Goal: Navigation & Orientation: Understand site structure

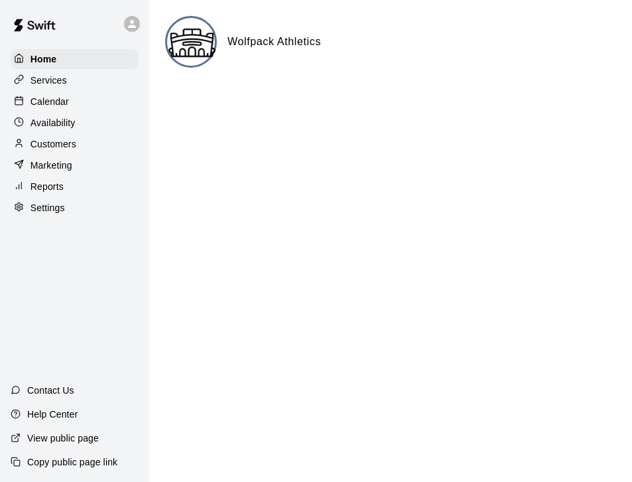
click at [46, 76] on p "Services" at bounding box center [49, 80] width 36 height 13
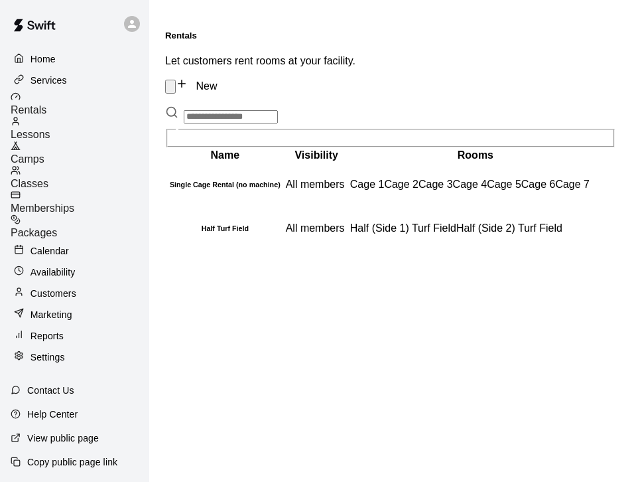
click at [57, 350] on p "Settings" at bounding box center [48, 356] width 35 height 13
select select "**"
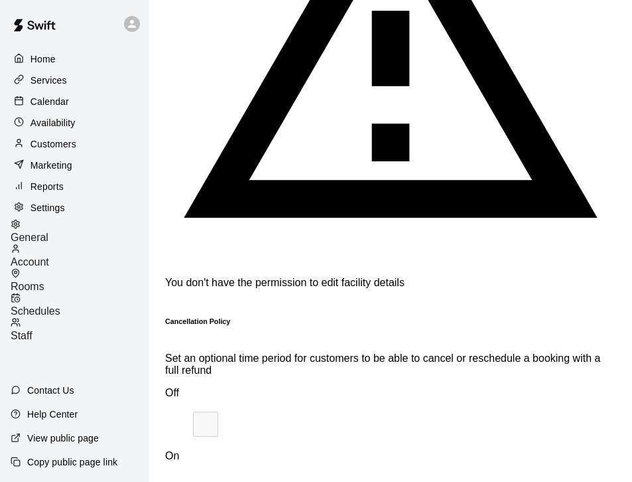
scroll to position [2575, 0]
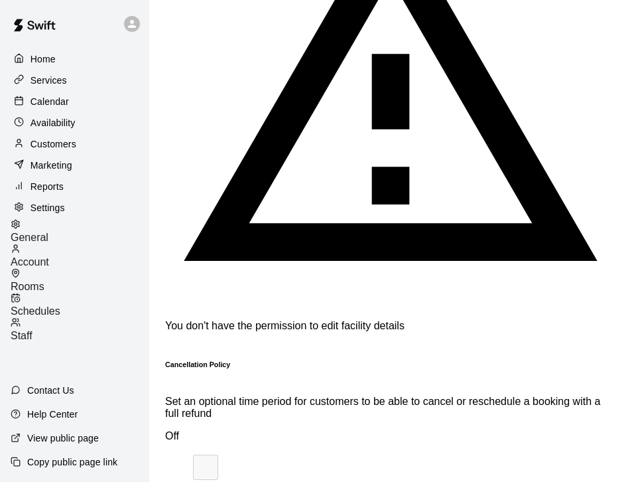
click at [49, 256] on span "Account" at bounding box center [30, 261] width 38 height 11
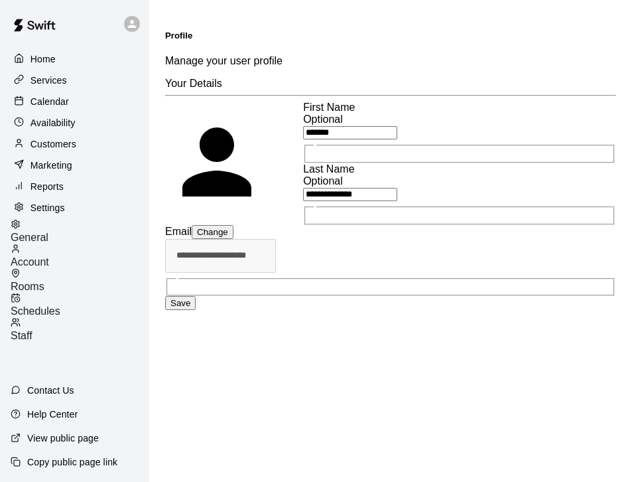
click at [44, 281] on span "Rooms" at bounding box center [28, 286] width 34 height 11
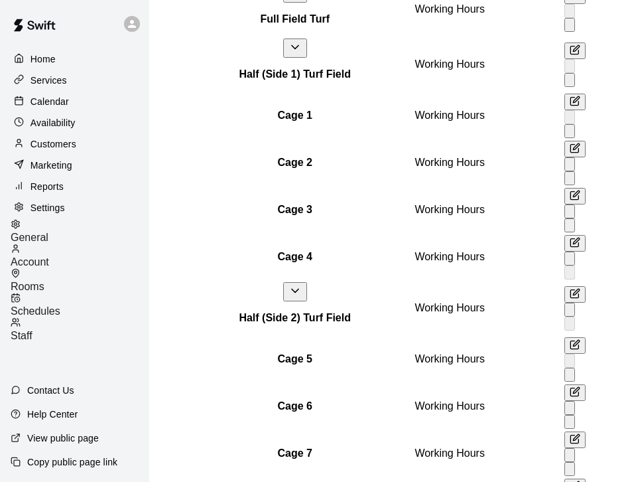
scroll to position [234, 0]
click at [382, 283] on div "Half (Side 2) Turf Field" at bounding box center [295, 304] width 234 height 42
click at [348, 337] on th "Cage 5" at bounding box center [295, 360] width 236 height 46
click at [60, 305] on span "Schedules" at bounding box center [36, 310] width 50 height 11
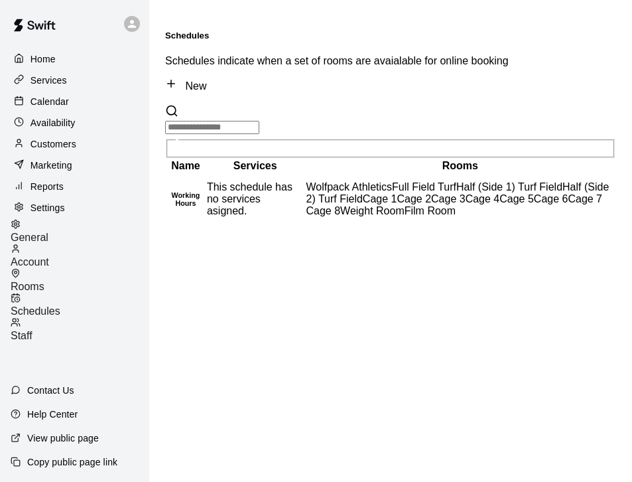
click at [70, 317] on div "Staff" at bounding box center [80, 329] width 139 height 25
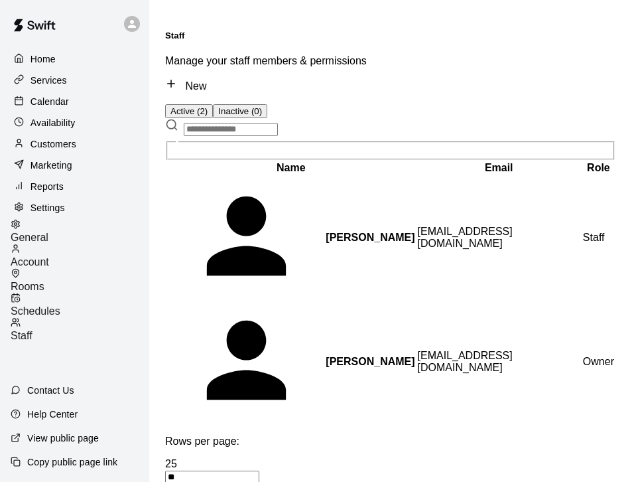
click at [38, 61] on p "Home" at bounding box center [43, 58] width 25 height 13
